Goal: Information Seeking & Learning: Understand process/instructions

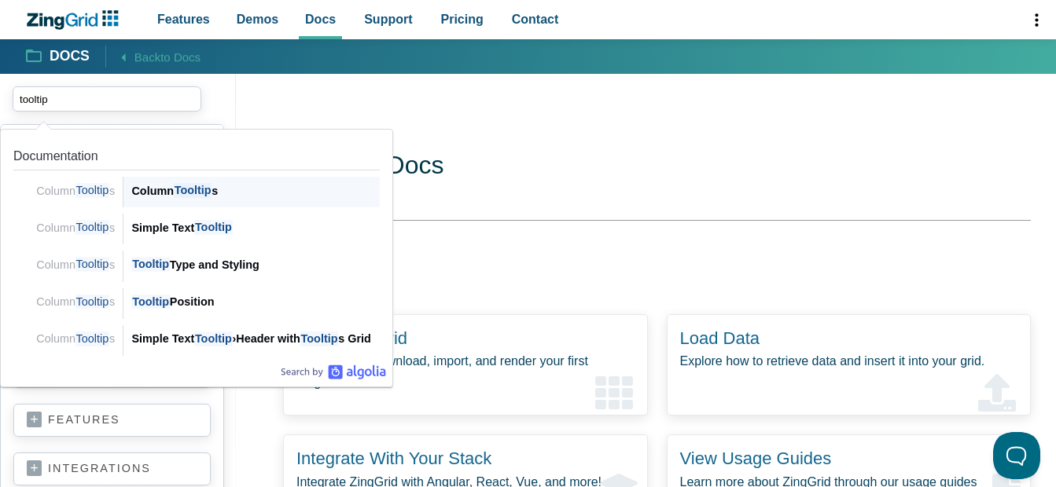
click at [174, 192] on div "Column Tooltip s" at bounding box center [255, 191] width 248 height 19
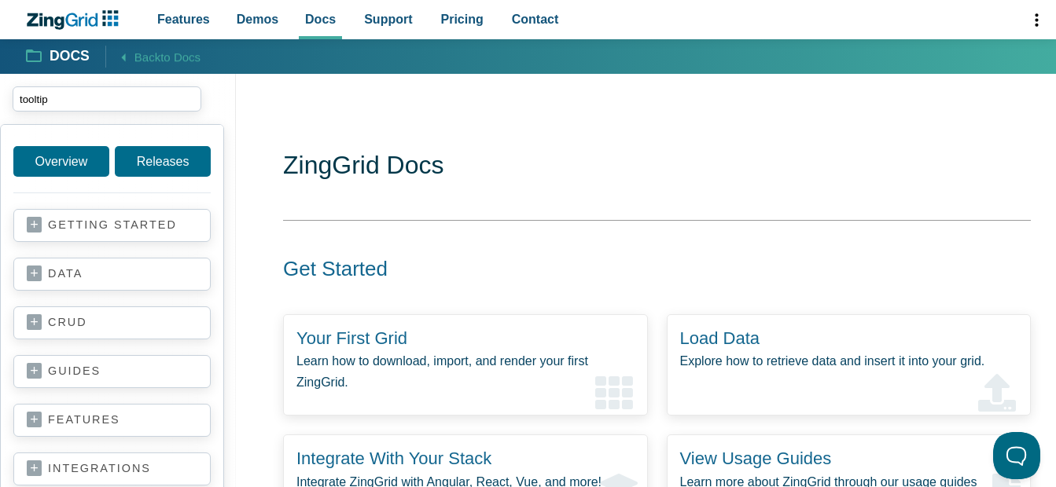
type input "tooltip"
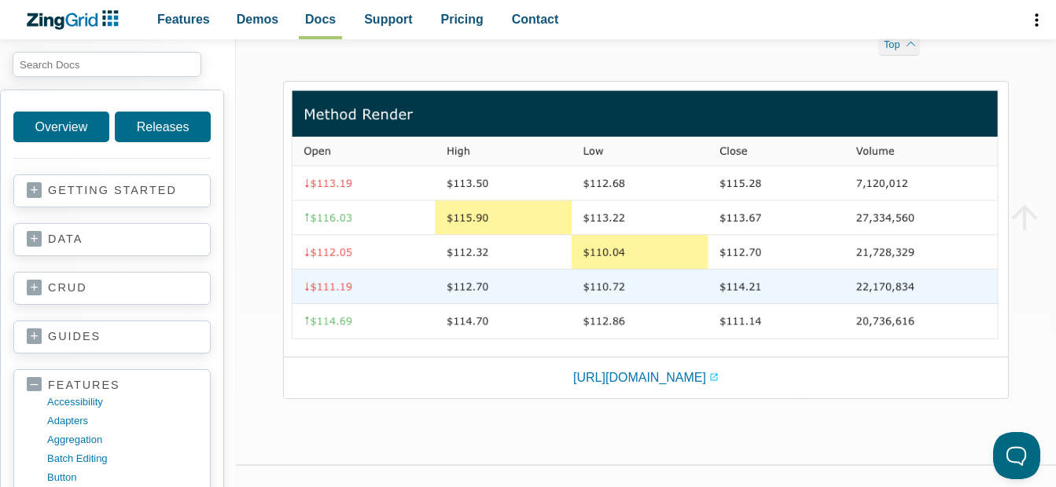
scroll to position [1886, 0]
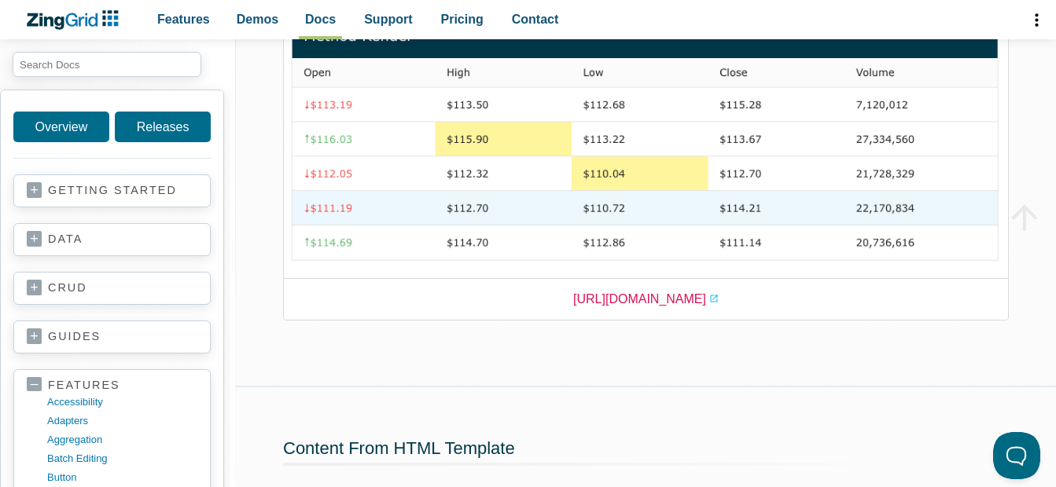
click at [603, 310] on link "[URL][DOMAIN_NAME]" at bounding box center [645, 298] width 145 height 21
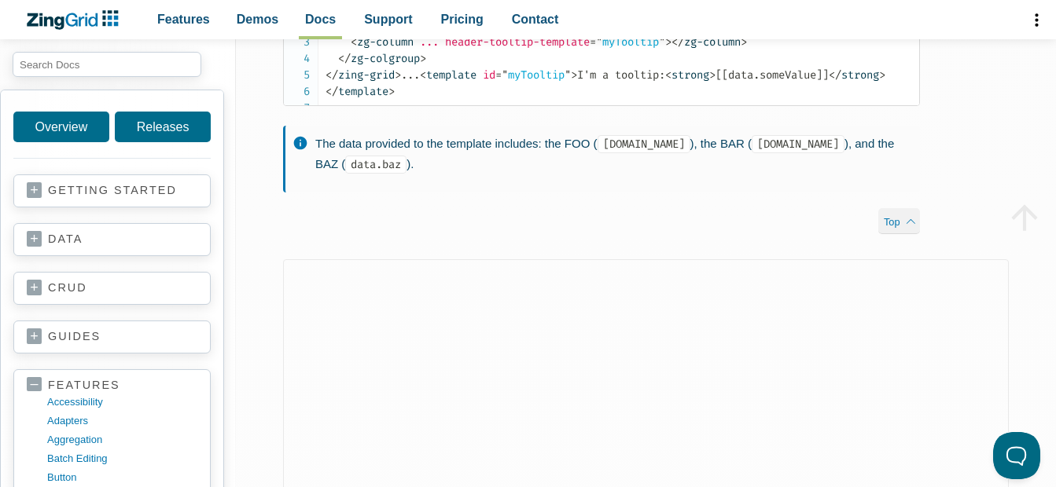
scroll to position [2358, 0]
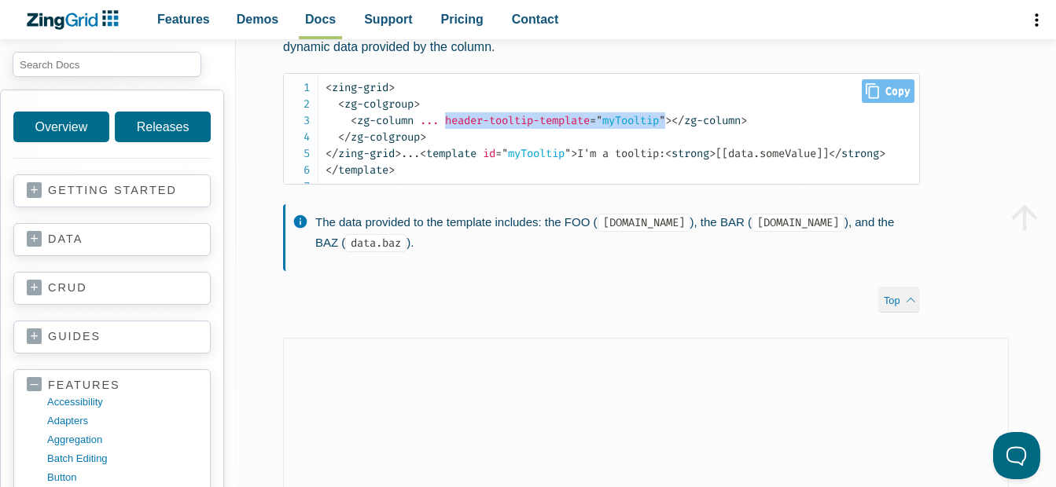
drag, startPoint x: 453, startPoint y: 186, endPoint x: 683, endPoint y: 186, distance: 230.3
click at [671, 127] on span "< zg-column ... header-tooltip-template = " myTooltip " >" at bounding box center [511, 120] width 321 height 13
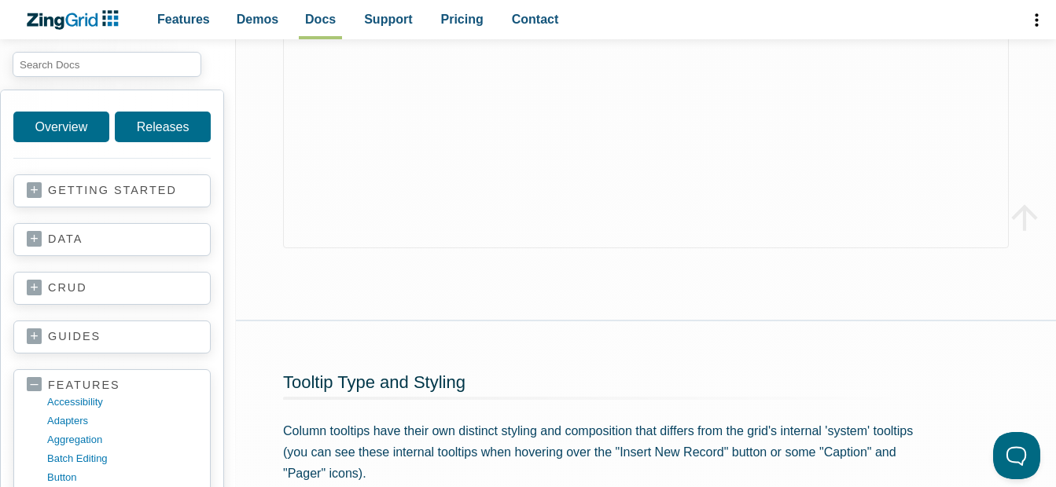
scroll to position [2369, 0]
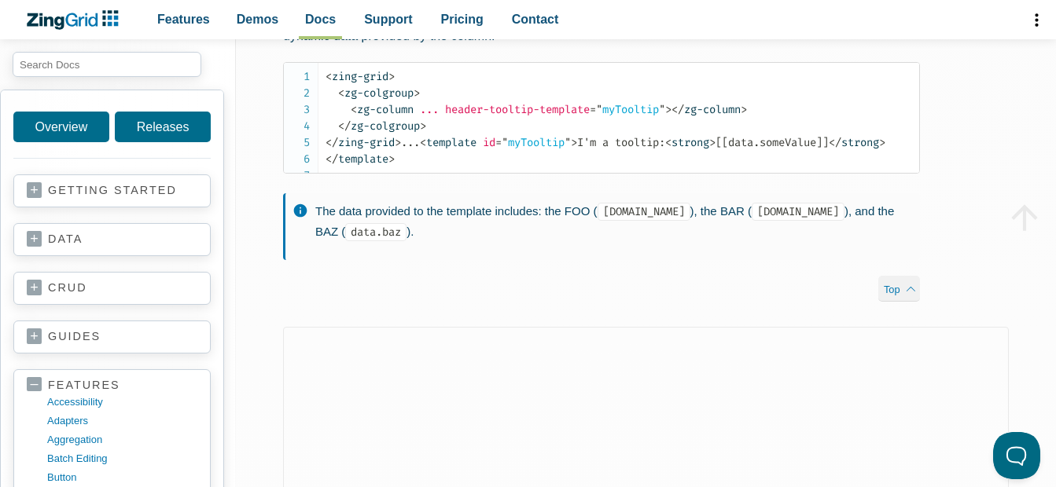
click at [277, 184] on div "Content From HTML Template Control the tooltip output by using an HTML template…" at bounding box center [601, 116] width 731 height 422
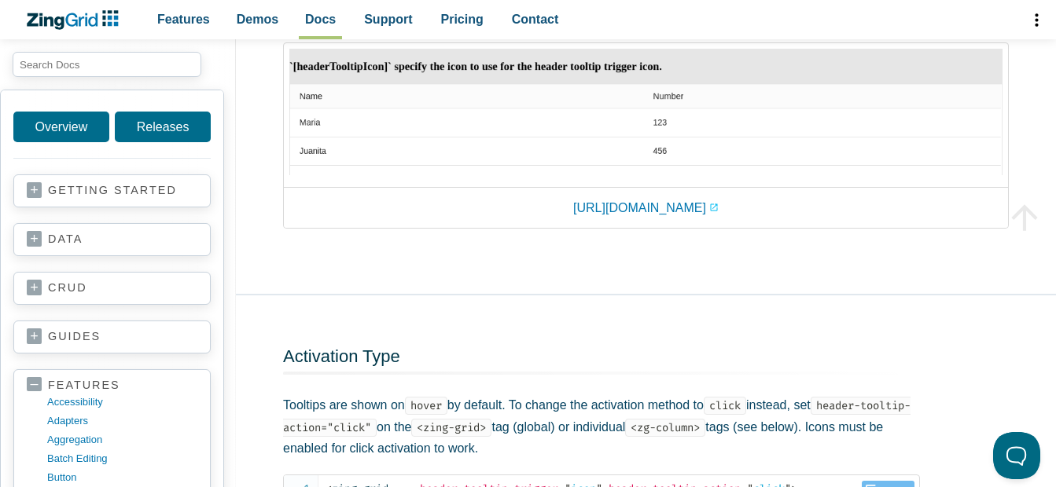
scroll to position [4417, 0]
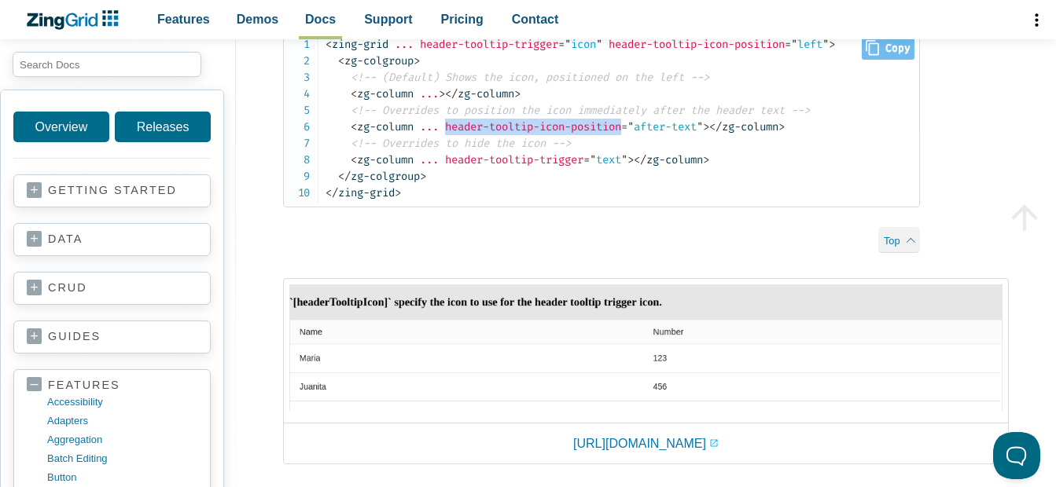
drag, startPoint x: 449, startPoint y: 259, endPoint x: 638, endPoint y: 252, distance: 189.6
click at [638, 134] on span "< zg-column ... header-tooltip-icon-position = " after-text " >" at bounding box center [530, 126] width 358 height 13
drag, startPoint x: 638, startPoint y: 252, endPoint x: 721, endPoint y: 255, distance: 82.6
click at [703, 134] on span """ at bounding box center [699, 126] width 6 height 13
copy span "header-tooltip-icon-position = " after-text ""
